Goal: Task Accomplishment & Management: Manage account settings

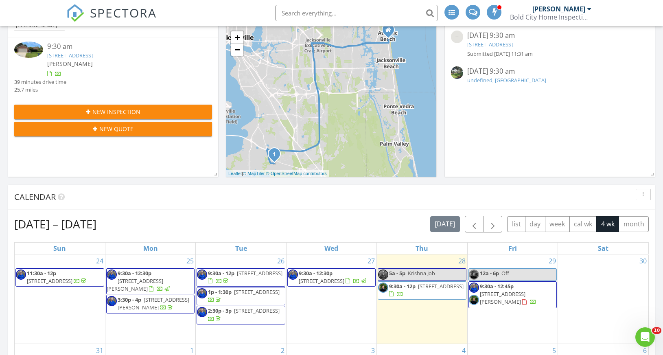
scroll to position [206, 0]
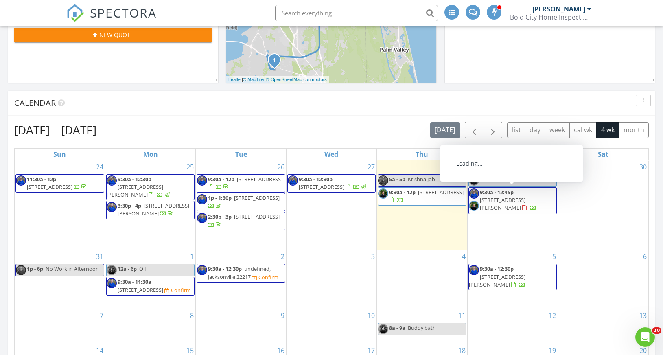
click at [524, 199] on span "150 Morgan Ave, St. Augustine 32084" at bounding box center [503, 203] width 46 height 15
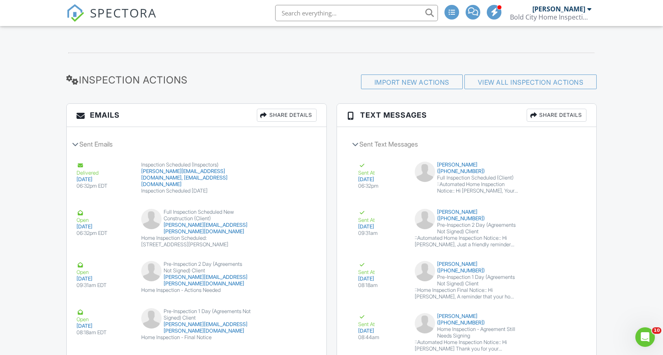
scroll to position [1160, 0]
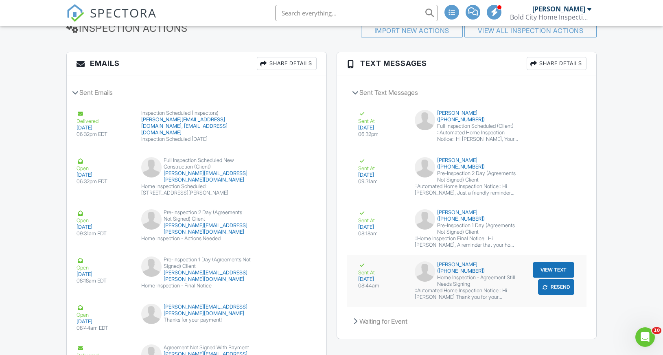
click at [549, 262] on button "View Text" at bounding box center [552, 269] width 41 height 15
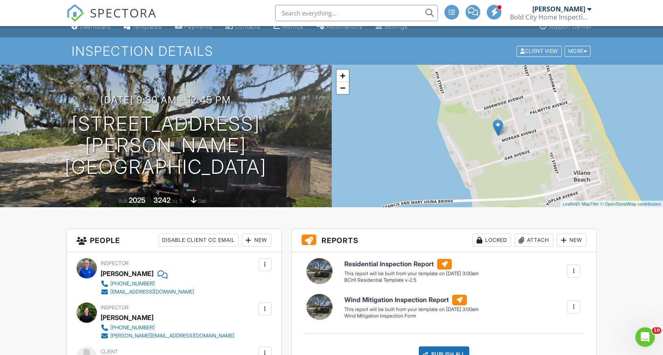
scroll to position [6, 0]
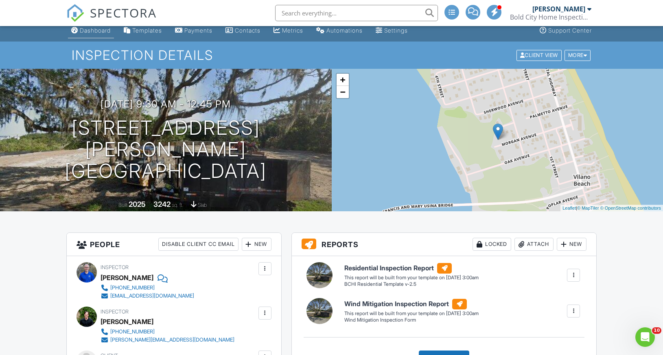
click at [96, 31] on div "Dashboard" at bounding box center [95, 30] width 31 height 7
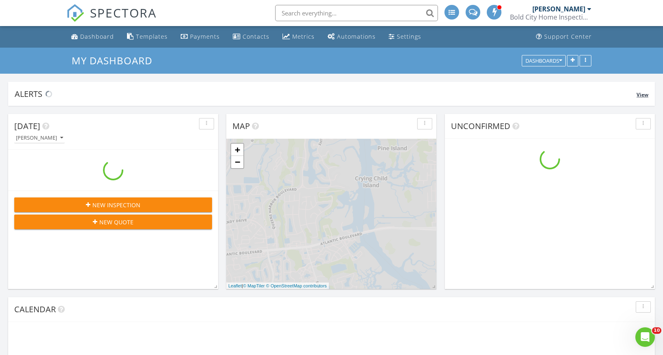
scroll to position [834, 675]
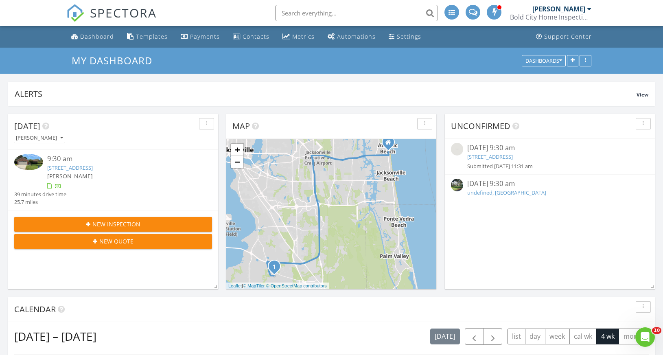
click at [512, 158] on link "13364 Beach Blvd 139, Jacksonville, FL 32224" at bounding box center [490, 156] width 46 height 7
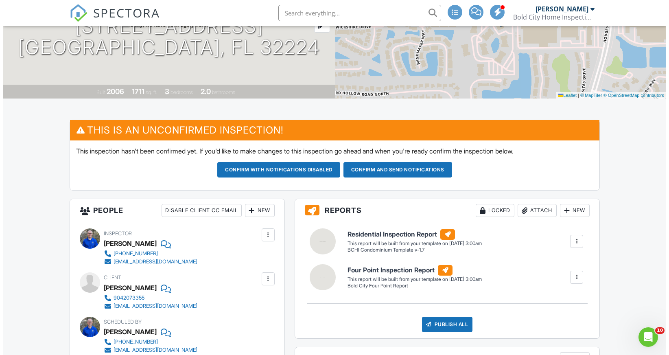
scroll to position [214, 0]
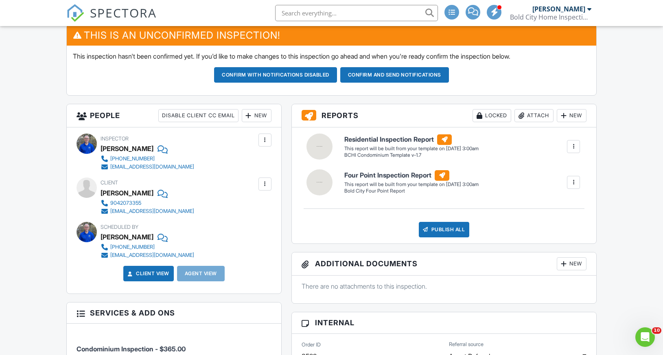
click at [260, 116] on div "New" at bounding box center [257, 115] width 30 height 13
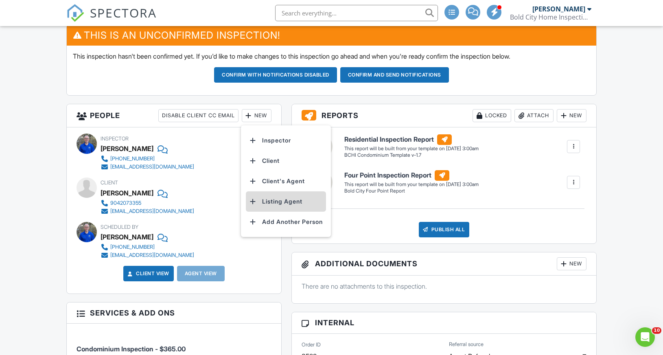
click at [278, 196] on li "Listing Agent" at bounding box center [286, 201] width 80 height 20
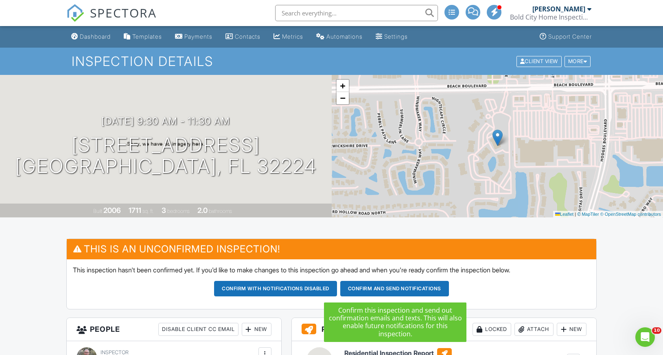
click at [337, 290] on button "Confirm and send notifications" at bounding box center [275, 288] width 123 height 15
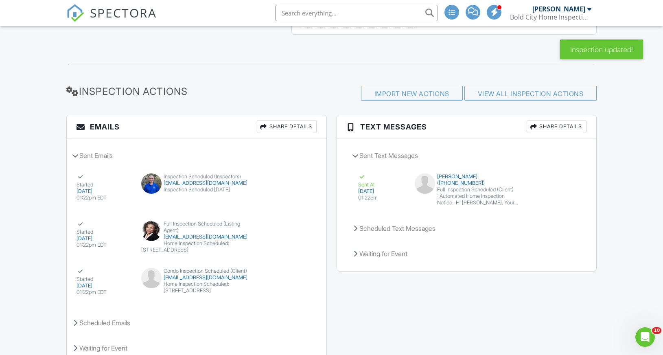
scroll to position [1170, 0]
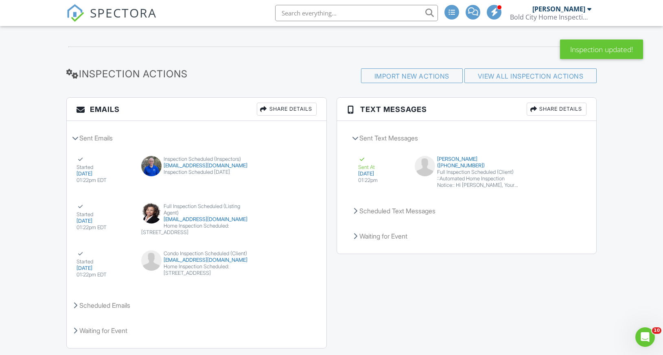
click at [75, 18] on img at bounding box center [75, 13] width 18 height 18
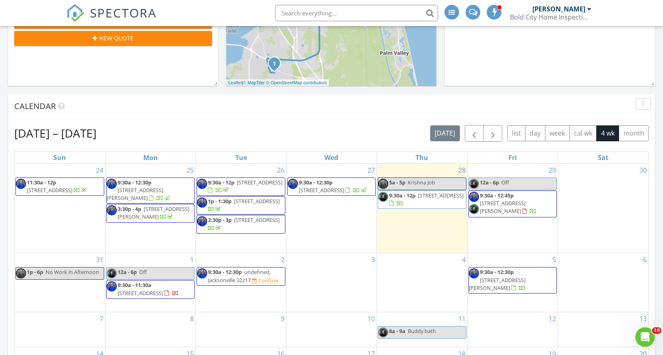
scroll to position [203, 0]
click at [320, 185] on span "9:30a - 12:30p" at bounding box center [316, 181] width 34 height 7
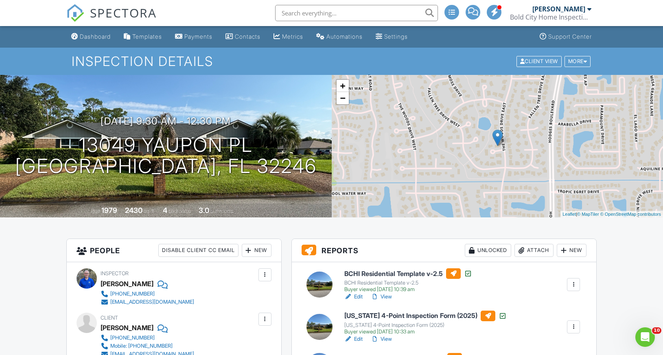
click at [387, 299] on link "View" at bounding box center [381, 296] width 21 height 8
click at [386, 299] on link "View" at bounding box center [381, 296] width 21 height 8
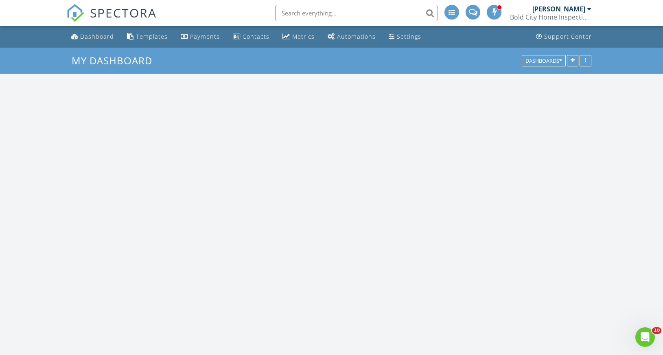
scroll to position [834, 675]
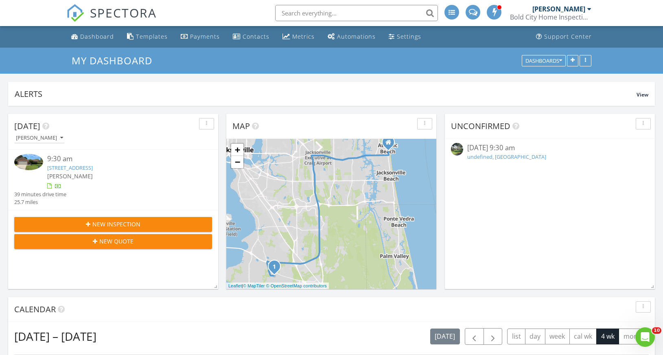
click at [93, 167] on link "4462 Carriage Crossing Dr, Jacksonville, FL 32258" at bounding box center [70, 167] width 46 height 7
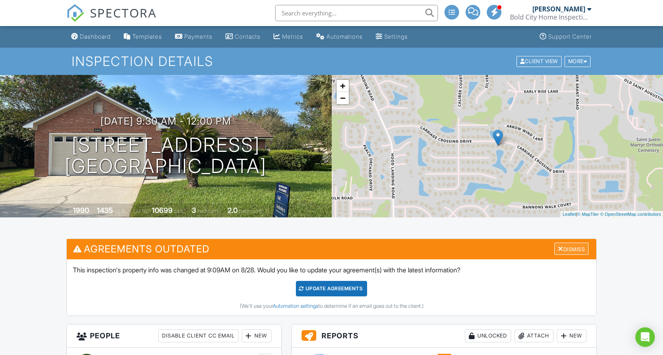
click at [568, 251] on div "Dismiss" at bounding box center [571, 248] width 34 height 13
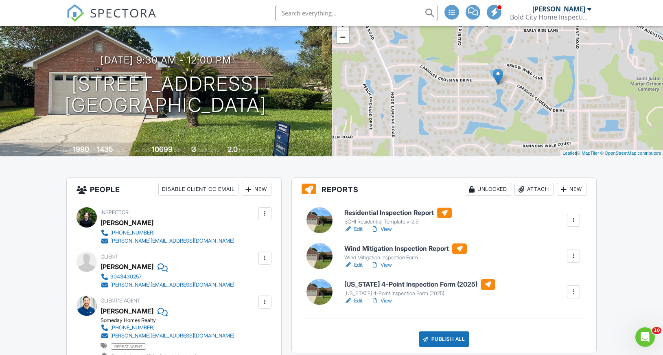
scroll to position [61, 0]
click at [356, 228] on link "Edit" at bounding box center [353, 229] width 18 height 8
